Goal: Find contact information: Find contact information

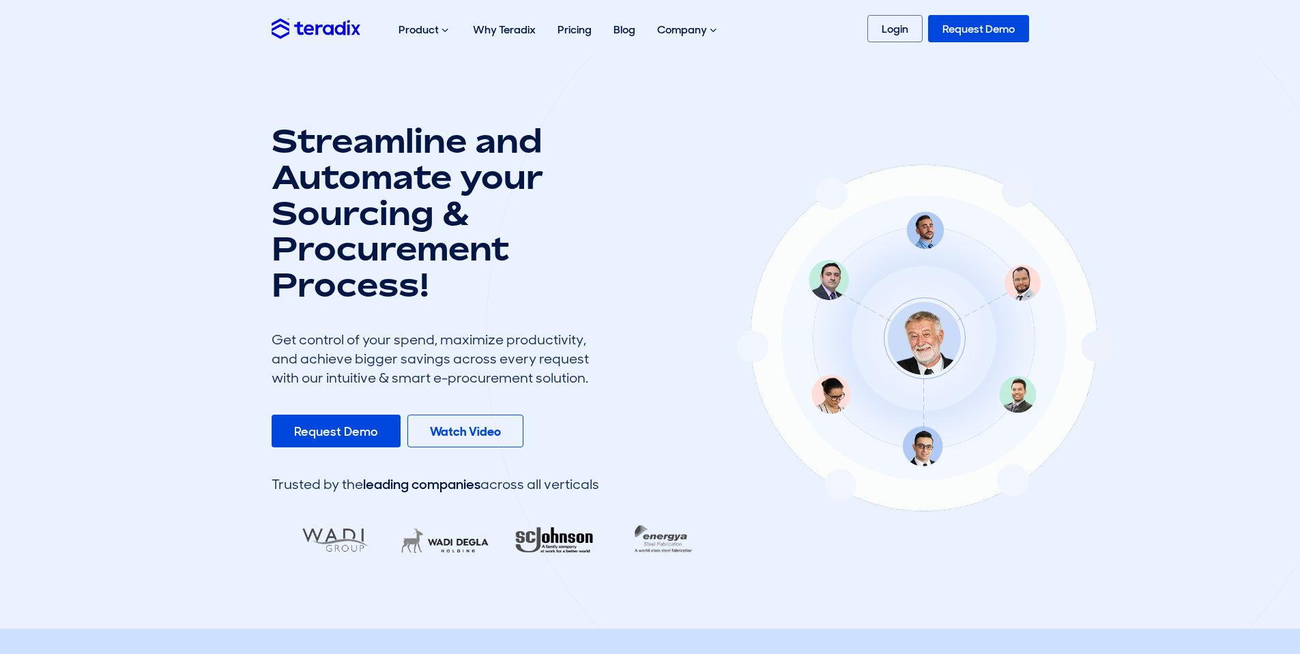
drag, startPoint x: 929, startPoint y: 320, endPoint x: 909, endPoint y: 467, distance: 148.8
click at [909, 467] on div at bounding box center [877, 343] width 304 height 395
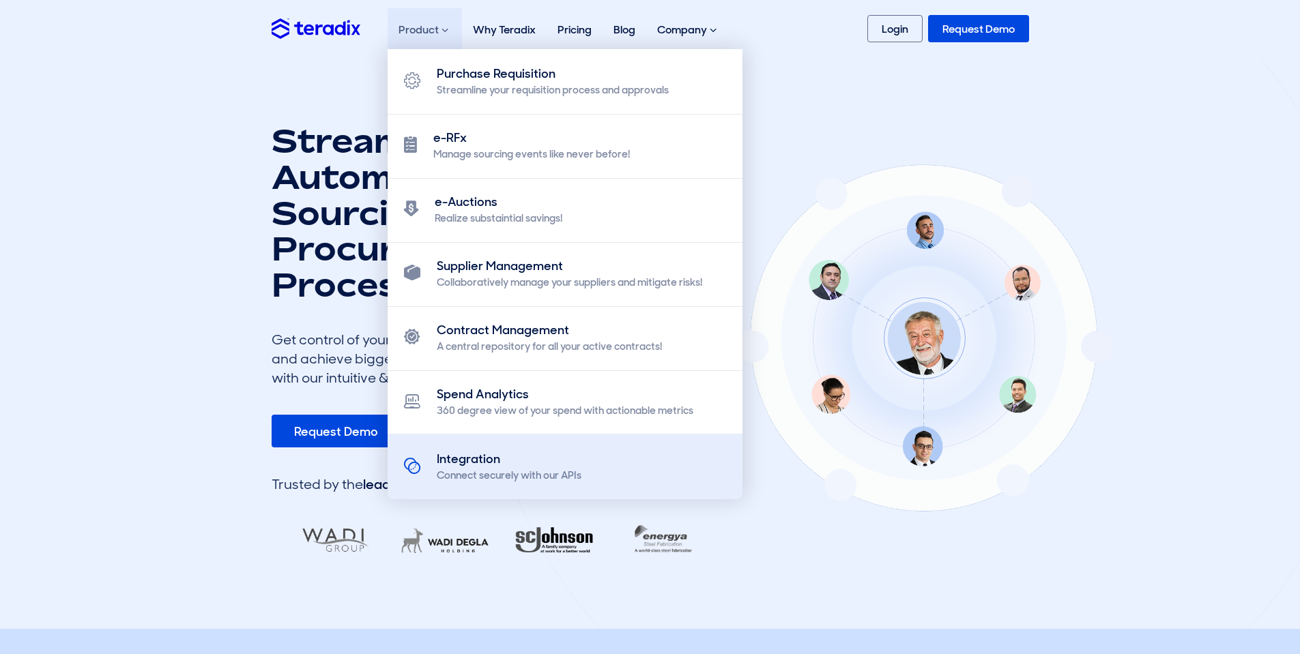
click at [567, 478] on div "Connect securely with our APIs" at bounding box center [509, 476] width 145 height 14
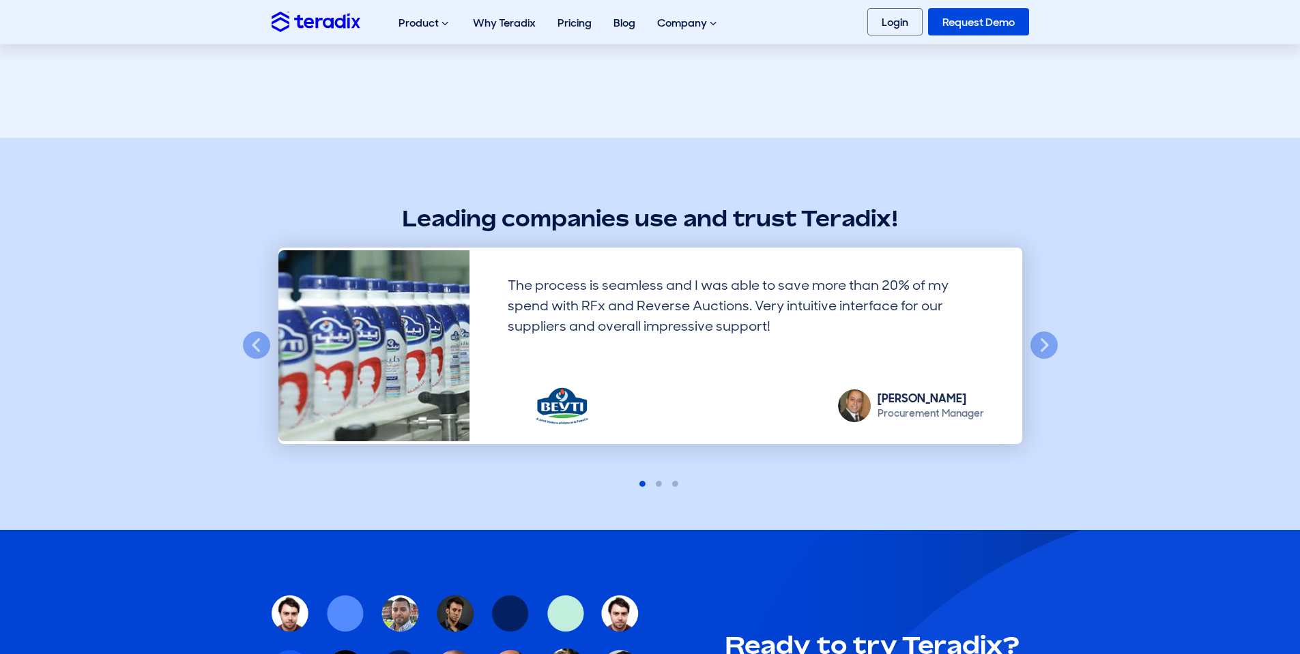
scroll to position [901, 0]
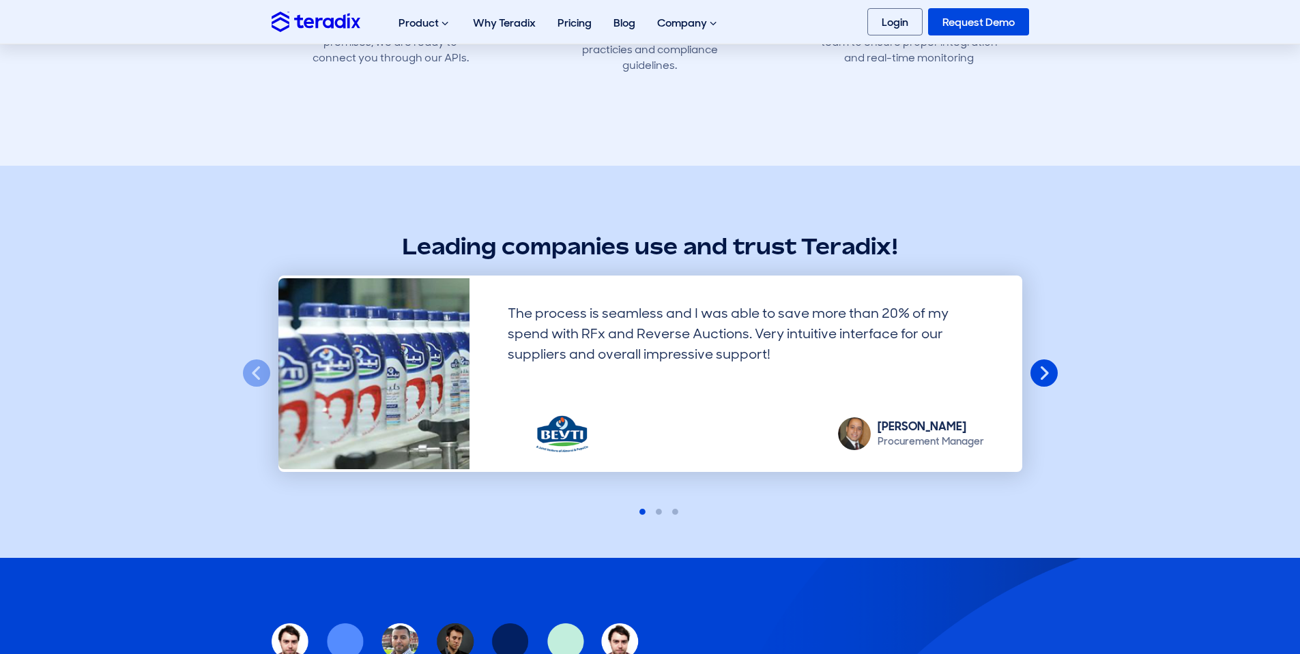
click at [1045, 364] on button "Next" at bounding box center [1044, 374] width 30 height 30
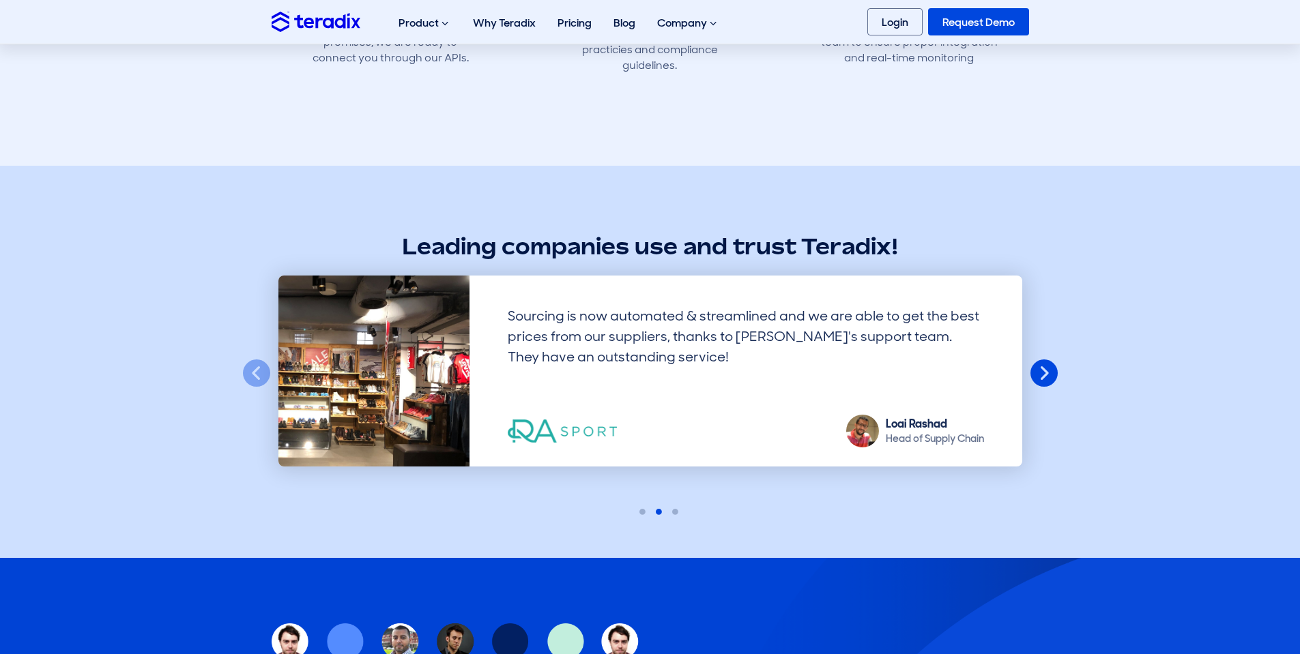
click at [1043, 364] on button "Next" at bounding box center [1044, 374] width 30 height 30
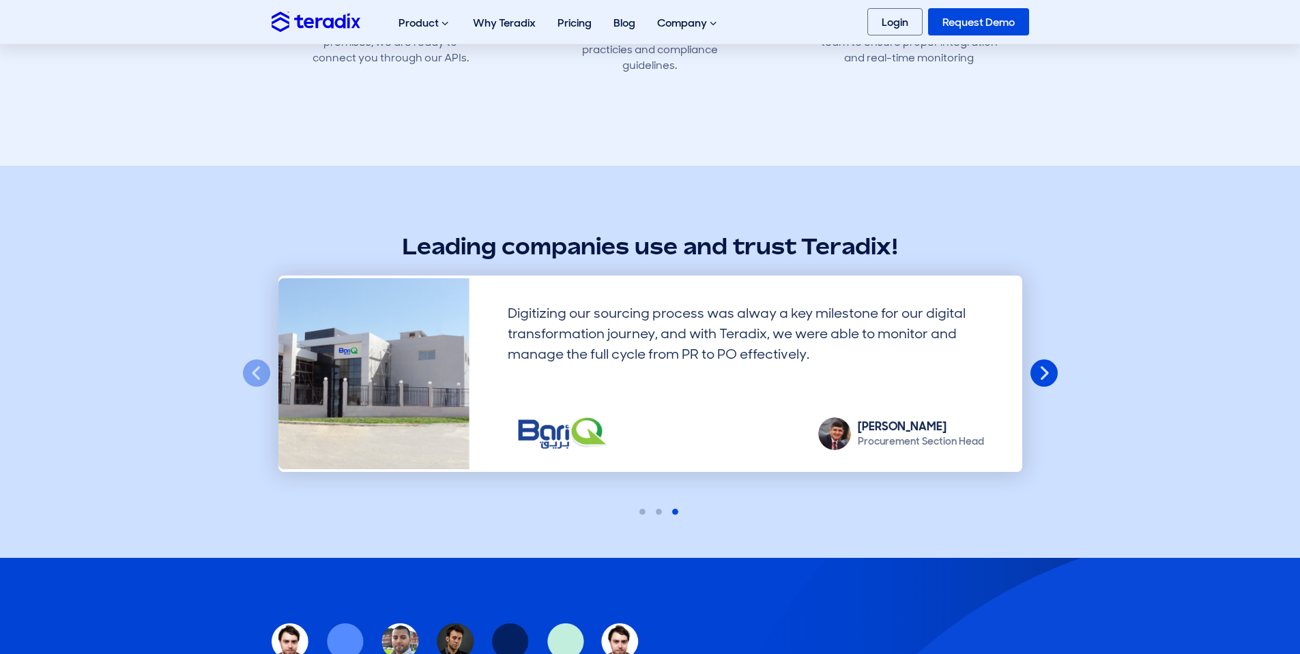
click at [1043, 364] on button "Next" at bounding box center [1044, 374] width 30 height 30
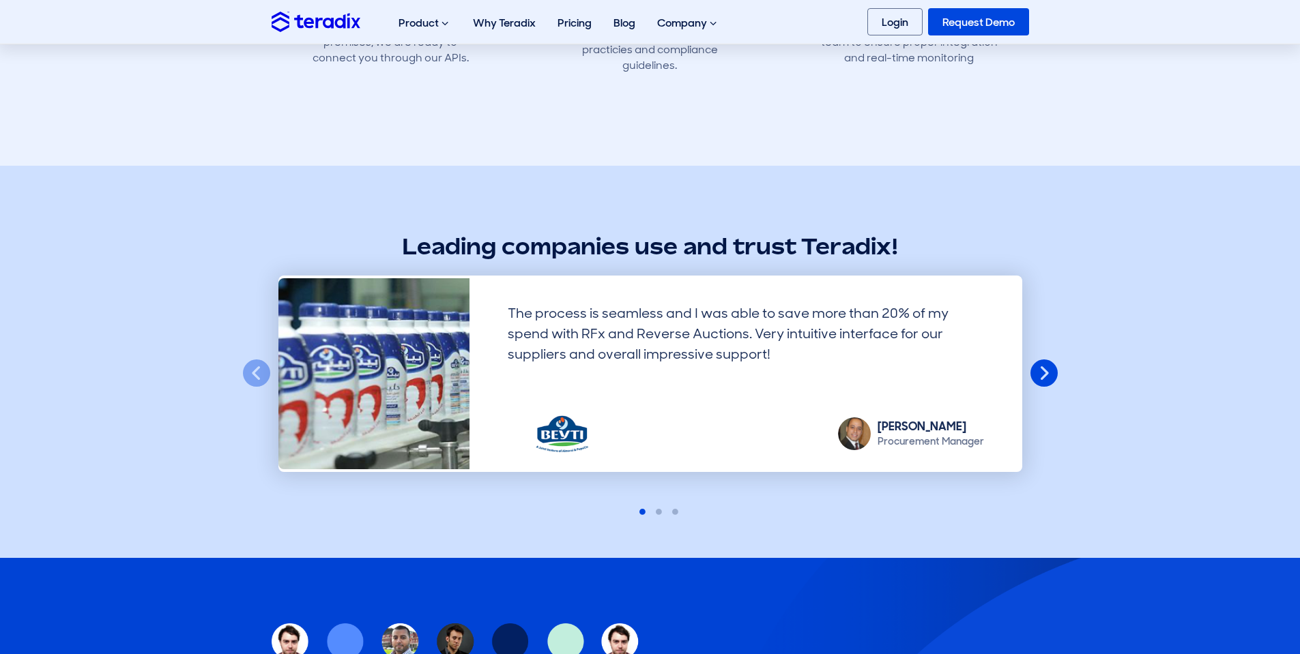
click at [1043, 364] on button "Next" at bounding box center [1044, 374] width 30 height 30
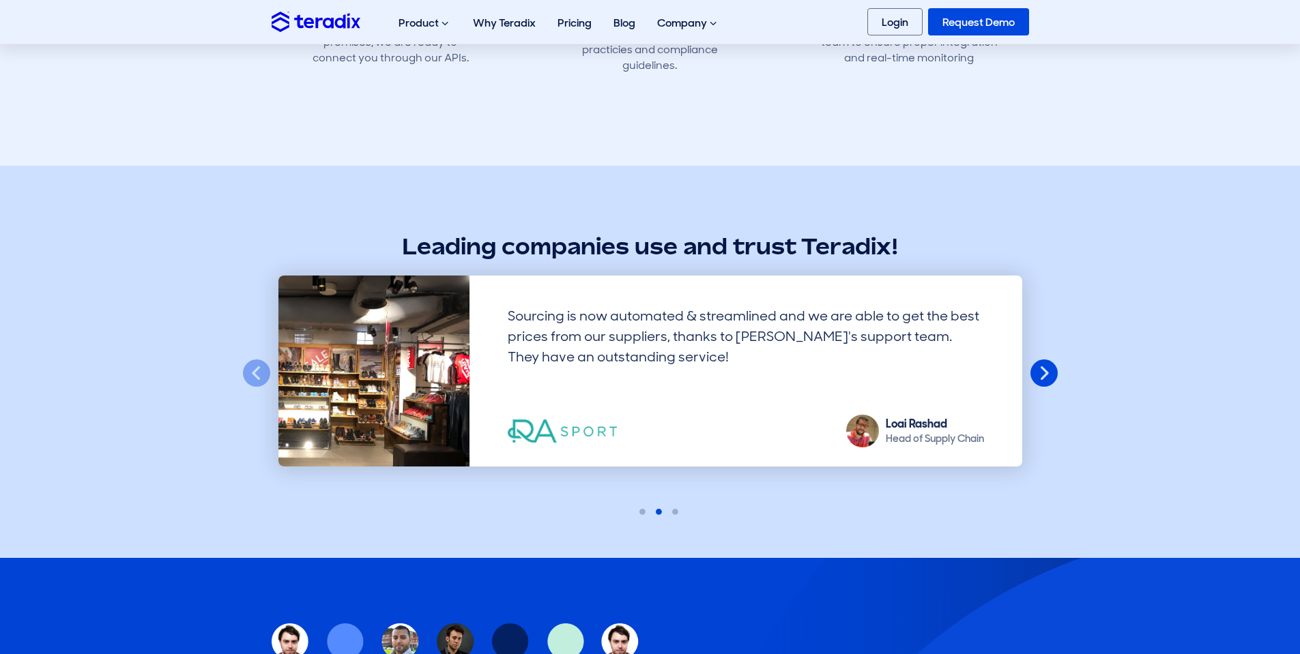
click at [1043, 364] on button "Next" at bounding box center [1044, 374] width 30 height 30
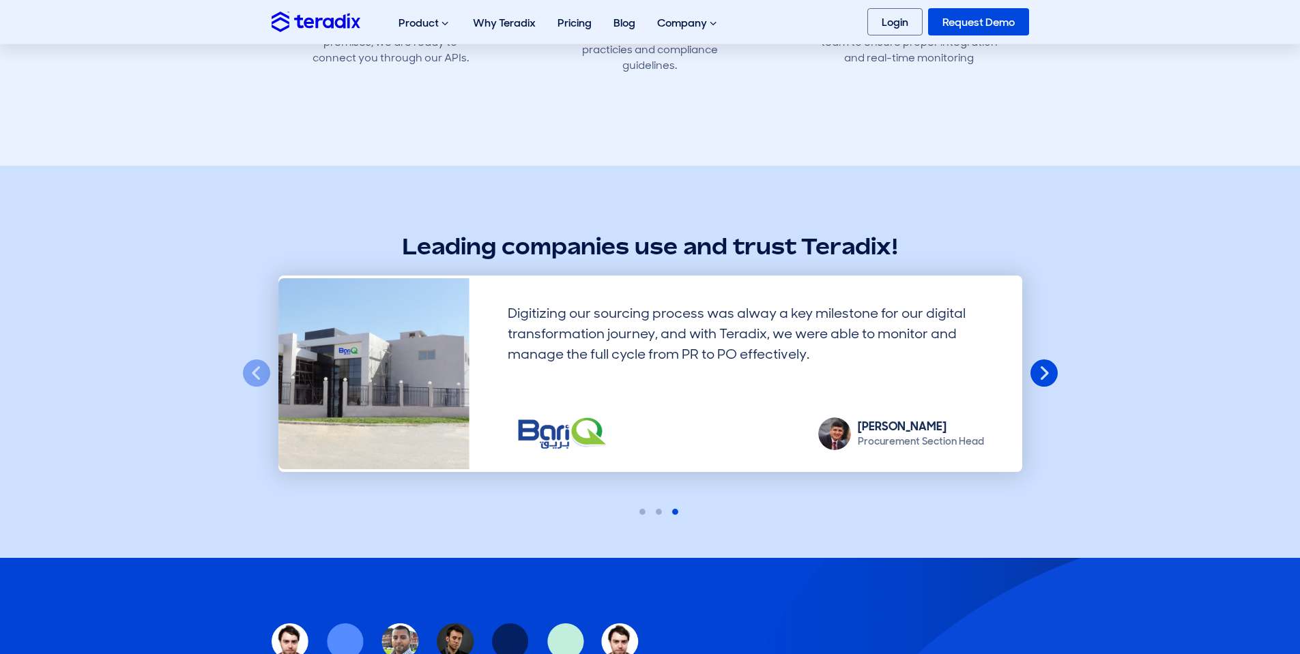
click at [1042, 364] on button "Next" at bounding box center [1044, 374] width 30 height 30
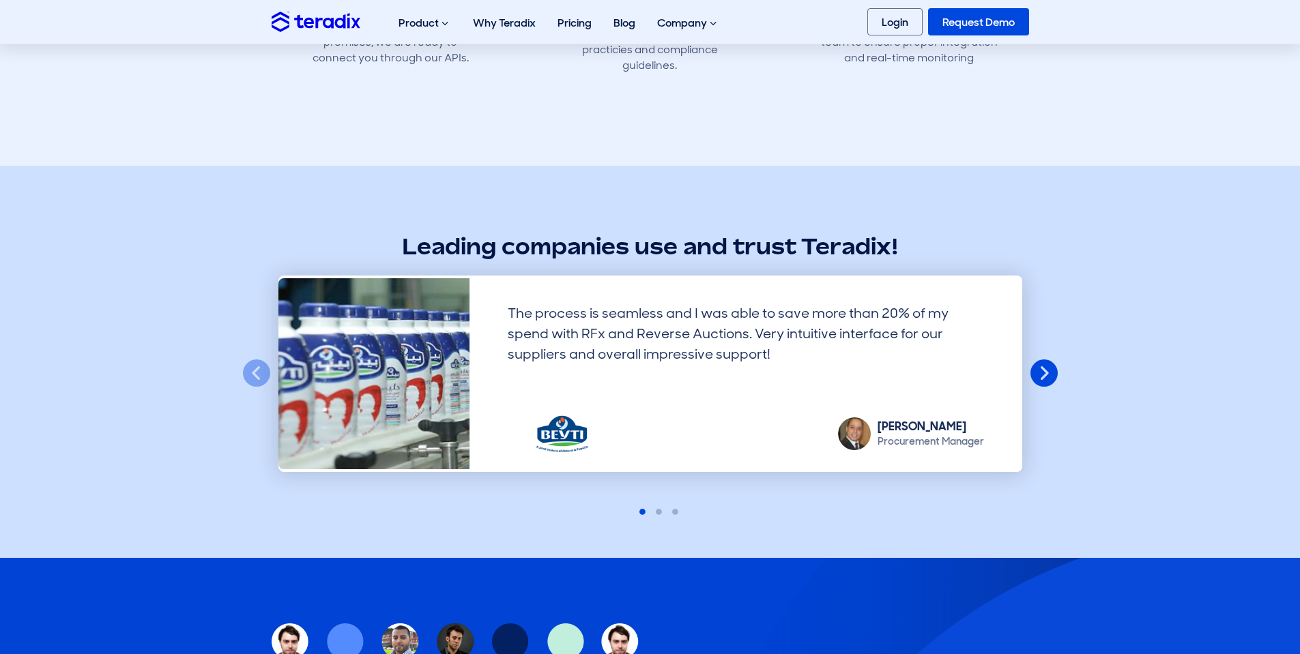
click at [1042, 364] on button "Next" at bounding box center [1044, 374] width 30 height 30
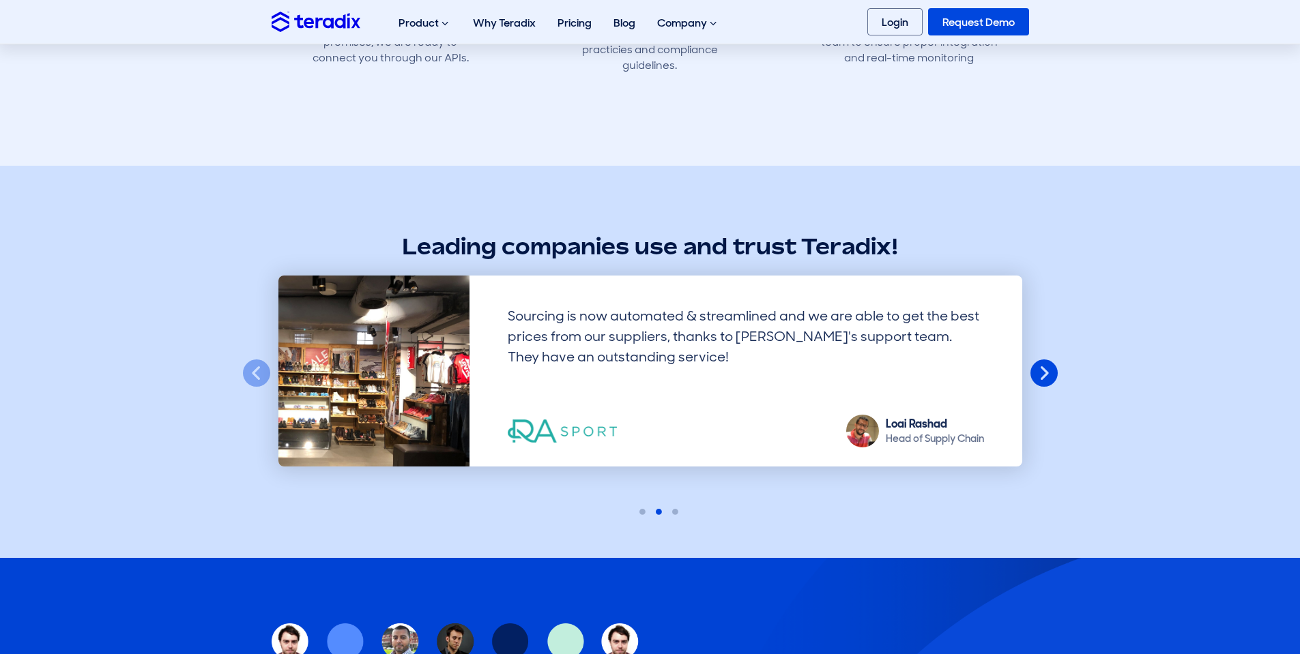
click at [1045, 359] on button "Next" at bounding box center [1044, 374] width 30 height 30
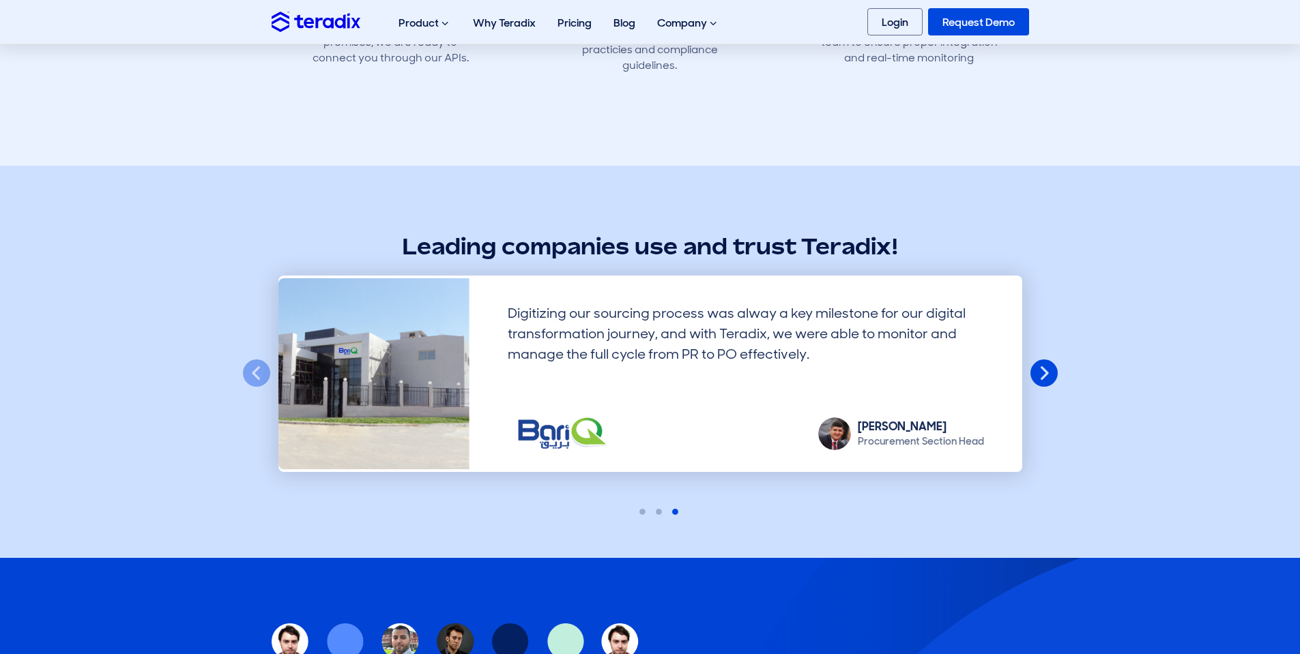
click at [1045, 359] on button "Next" at bounding box center [1044, 374] width 30 height 30
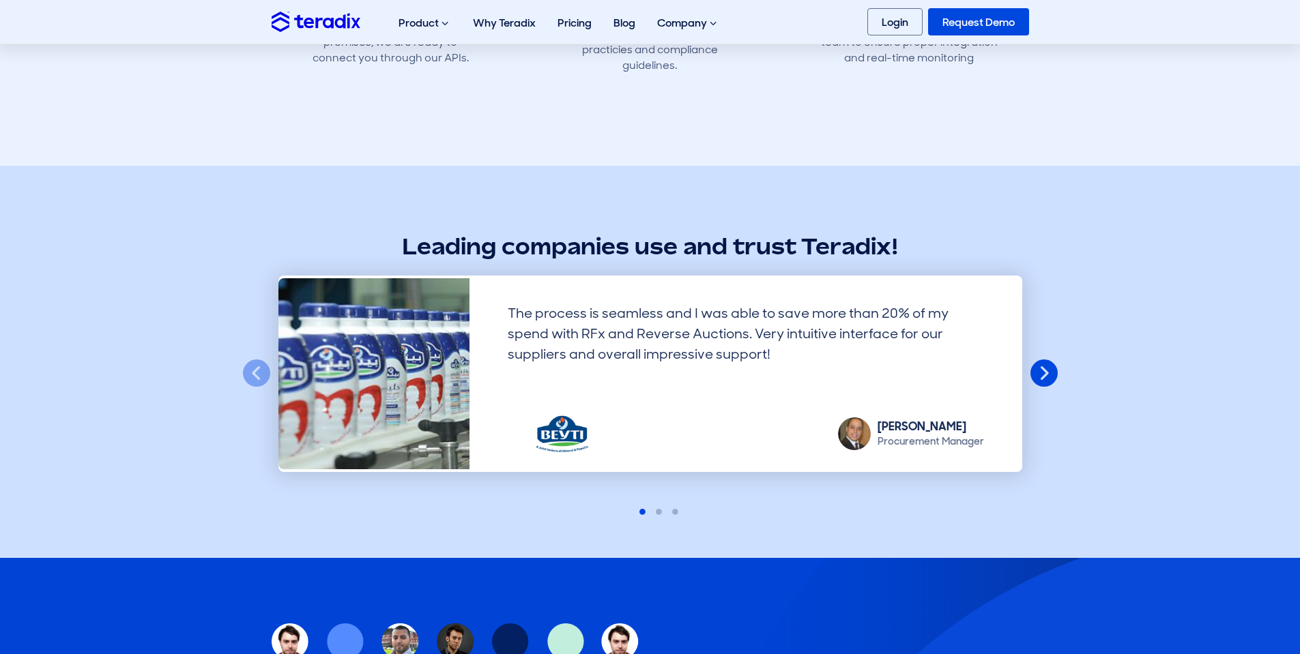
click at [1045, 359] on button "Next" at bounding box center [1044, 374] width 30 height 30
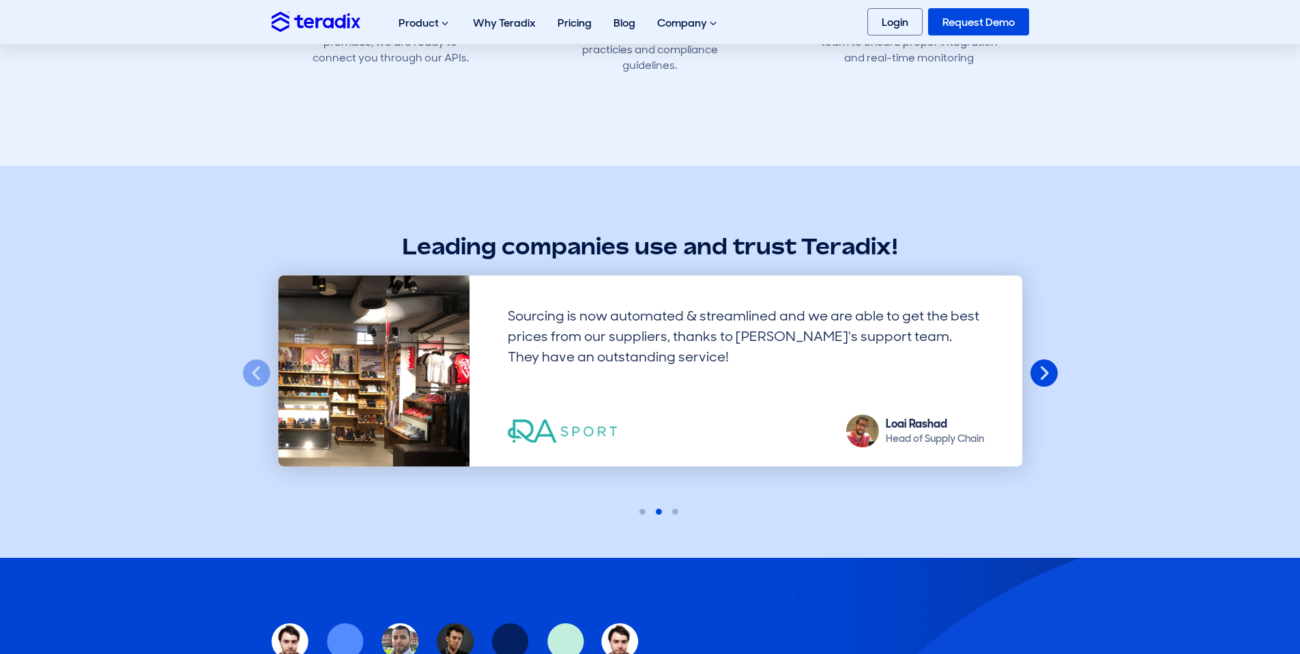
click at [1045, 359] on button "Next" at bounding box center [1044, 374] width 30 height 30
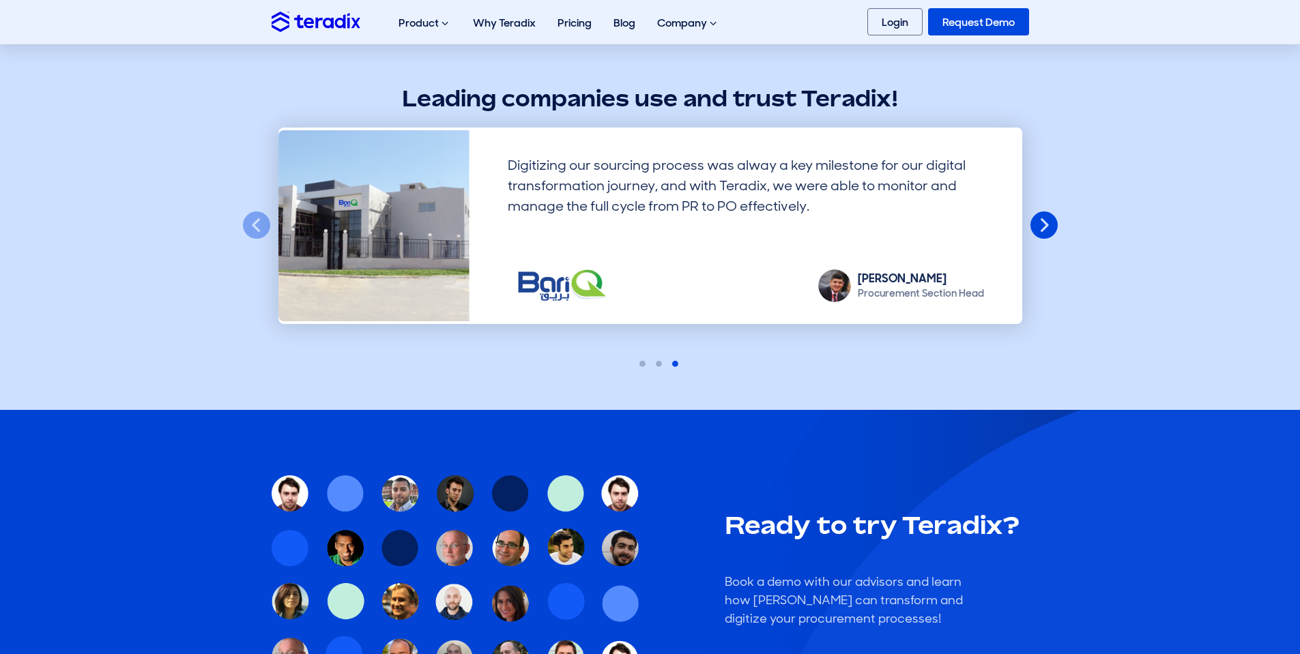
scroll to position [1392, 0]
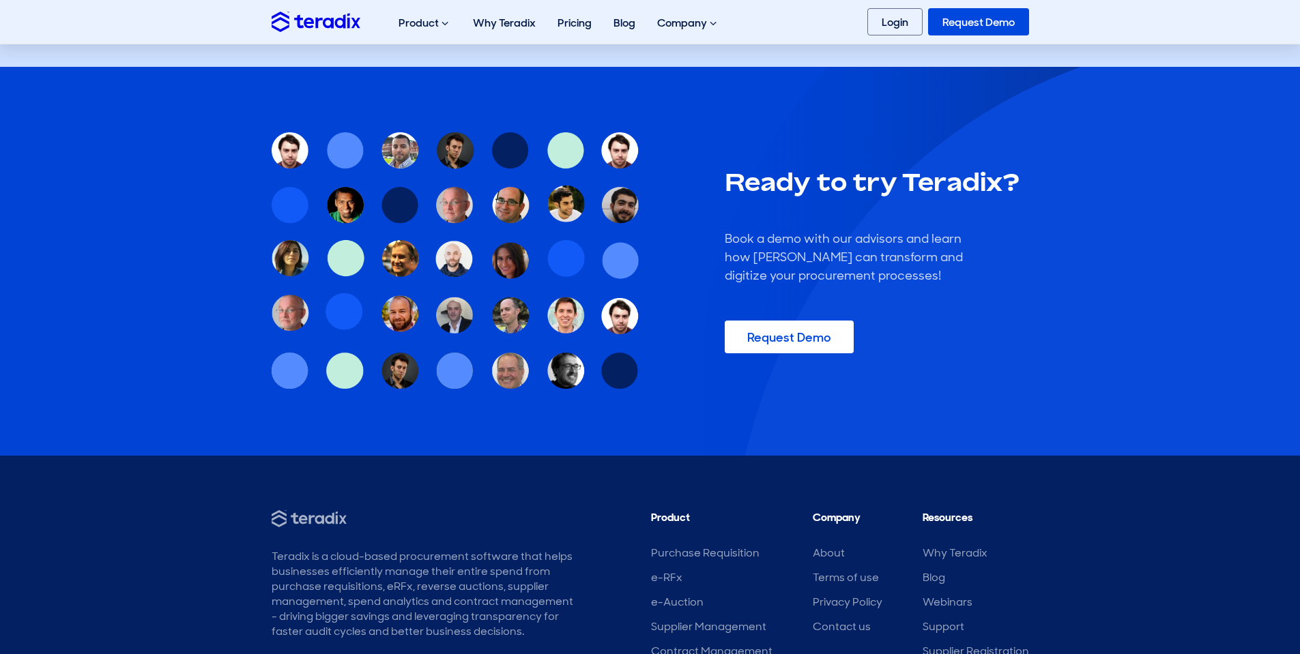
click at [621, 298] on img at bounding box center [456, 261] width 368 height 258
click at [801, 329] on link "Request Demo" at bounding box center [789, 337] width 129 height 33
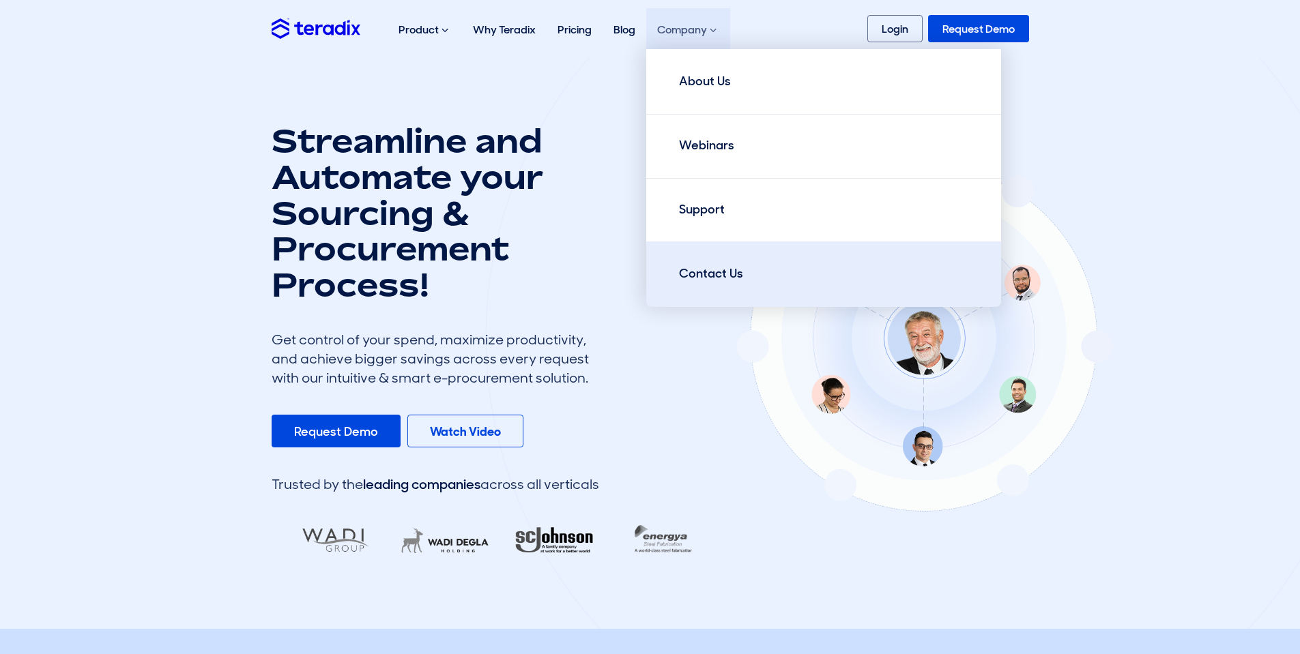
click at [714, 274] on div "Contact Us" at bounding box center [711, 274] width 64 height 18
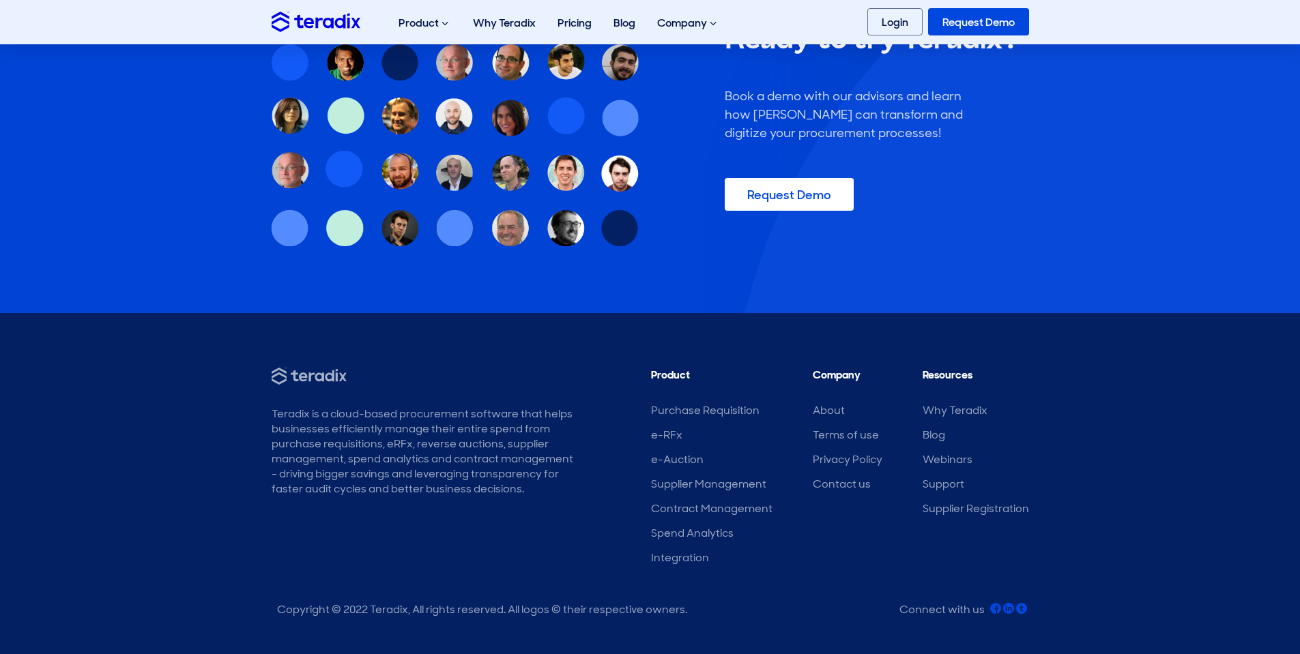
scroll to position [1139, 0]
